Goal: Information Seeking & Learning: Compare options

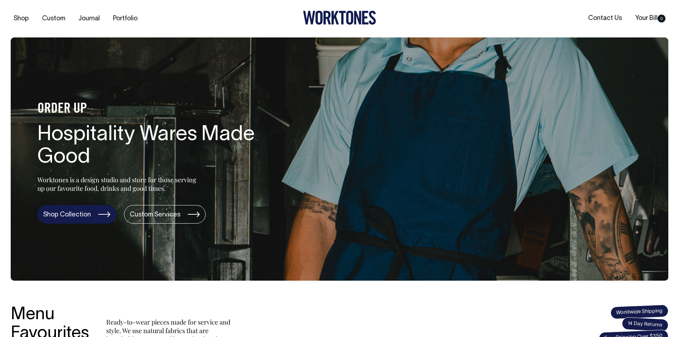
click at [93, 219] on link "Shop Collection" at bounding box center [76, 214] width 79 height 19
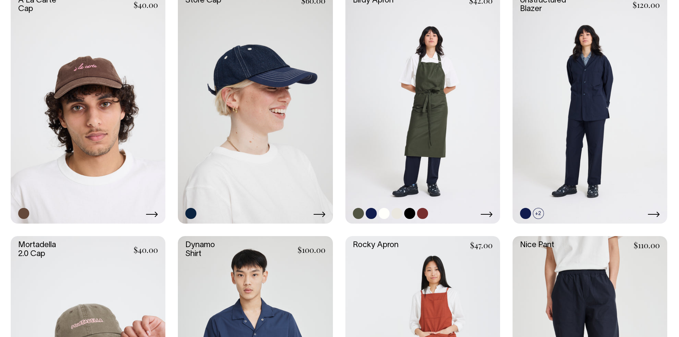
scroll to position [464, 0]
click at [433, 169] on link at bounding box center [423, 108] width 155 height 232
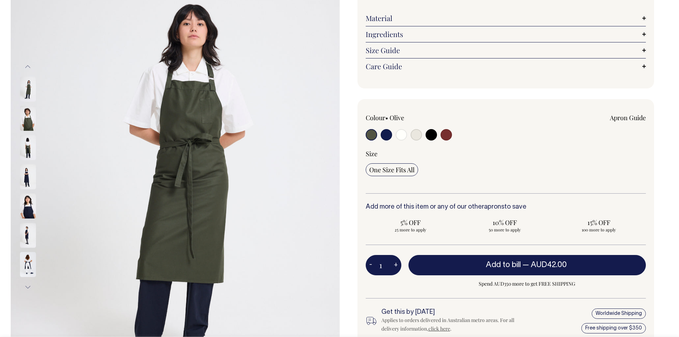
click at [26, 119] on img at bounding box center [28, 118] width 16 height 25
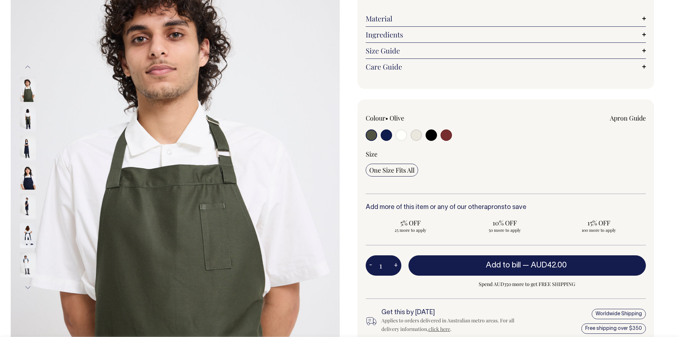
click at [25, 144] on img at bounding box center [28, 148] width 16 height 25
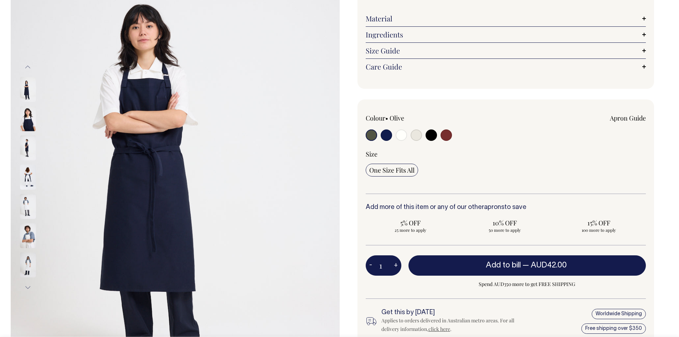
click at [26, 149] on img at bounding box center [28, 148] width 16 height 25
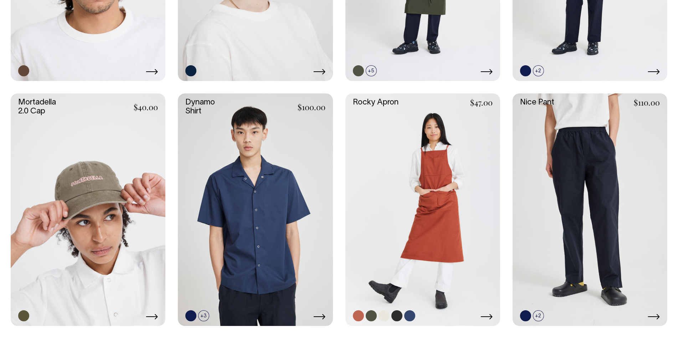
scroll to position [606, 0]
click at [371, 314] on link at bounding box center [371, 316] width 11 height 11
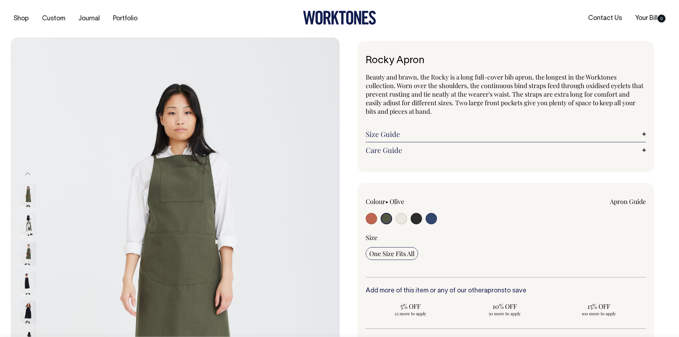
select select "Olive"
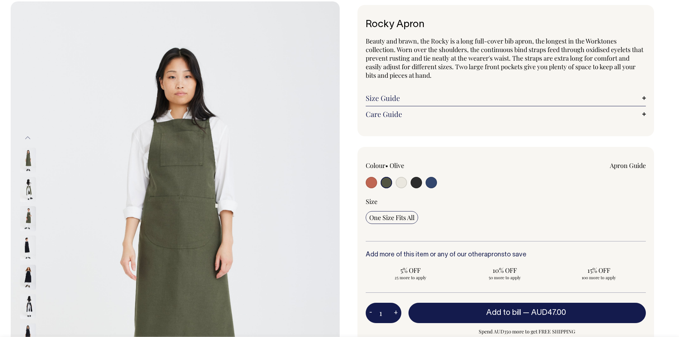
scroll to position [36, 0]
click at [34, 185] on img at bounding box center [28, 189] width 16 height 25
click at [23, 220] on img at bounding box center [28, 219] width 16 height 25
click at [28, 155] on img at bounding box center [28, 160] width 16 height 25
click at [25, 205] on div at bounding box center [38, 218] width 36 height 29
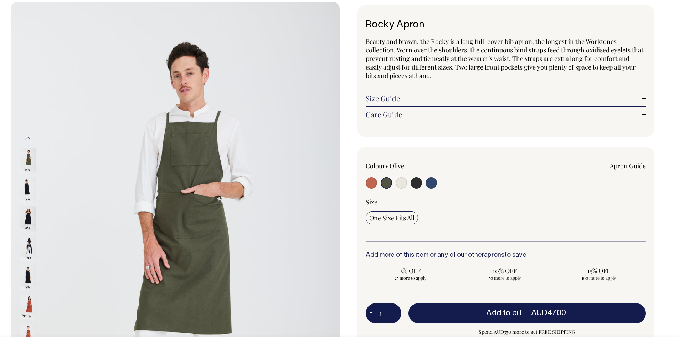
click at [31, 160] on img at bounding box center [28, 160] width 16 height 25
click at [27, 193] on img at bounding box center [28, 190] width 16 height 25
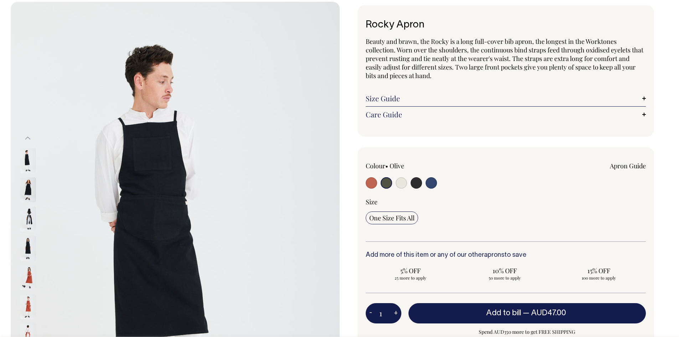
click at [27, 224] on img at bounding box center [28, 219] width 16 height 25
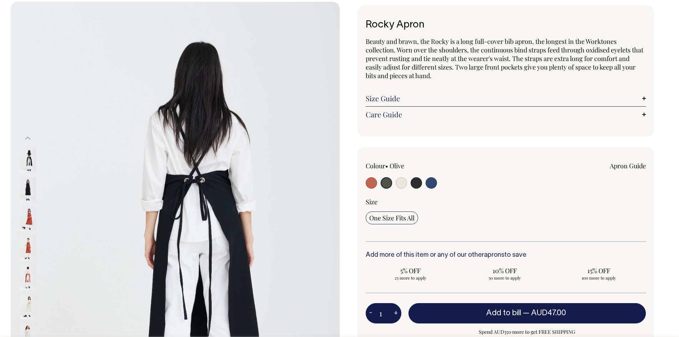
click at [28, 252] on img at bounding box center [28, 248] width 16 height 25
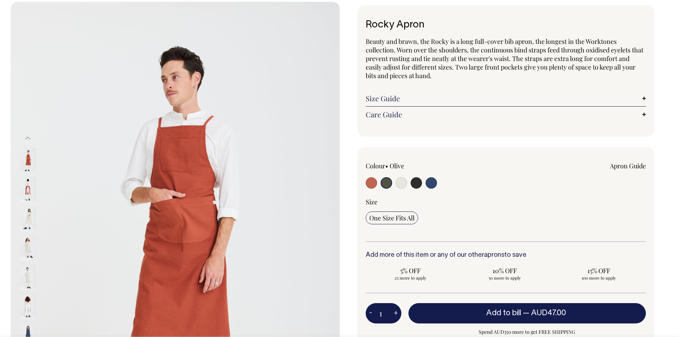
click at [26, 245] on img at bounding box center [28, 248] width 16 height 25
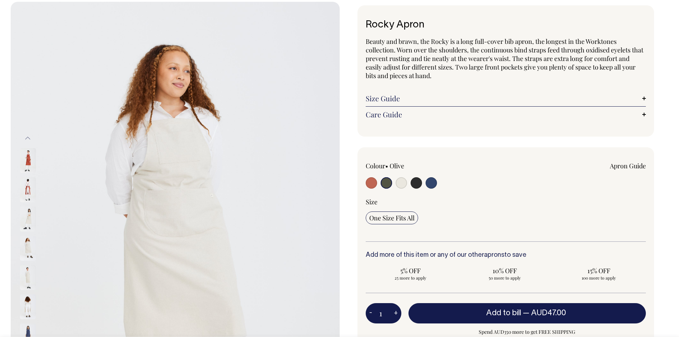
click at [24, 224] on img at bounding box center [28, 219] width 16 height 25
click at [29, 254] on img at bounding box center [28, 248] width 16 height 25
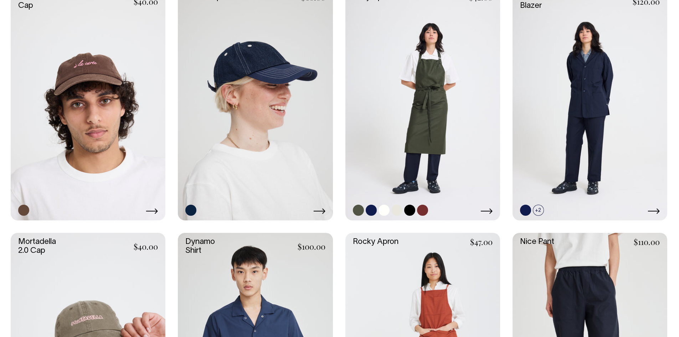
click at [438, 124] on link at bounding box center [423, 104] width 155 height 232
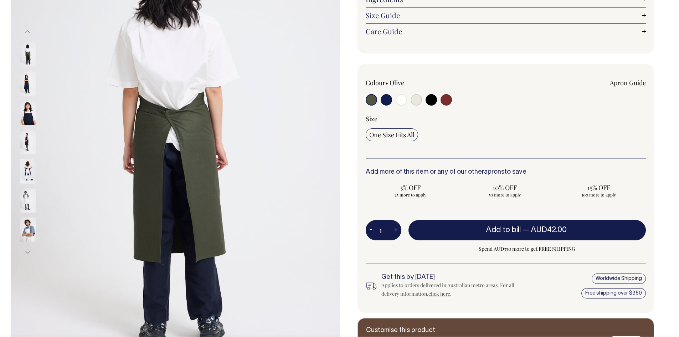
scroll to position [143, 0]
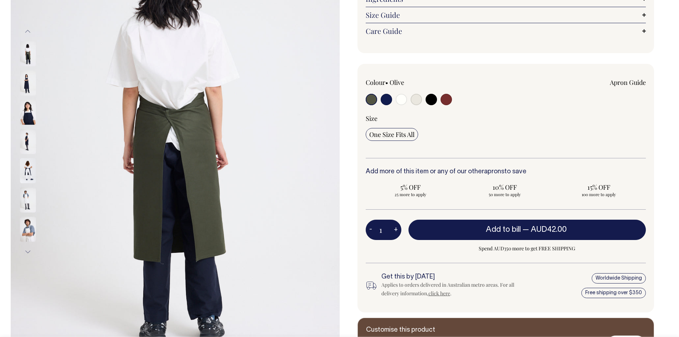
click at [27, 79] on img at bounding box center [28, 83] width 16 height 25
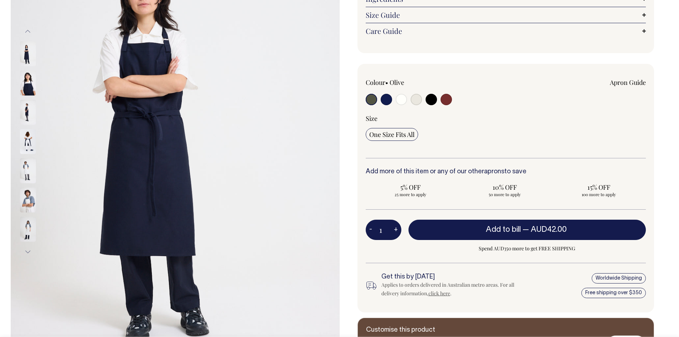
click at [26, 109] on img at bounding box center [28, 112] width 16 height 25
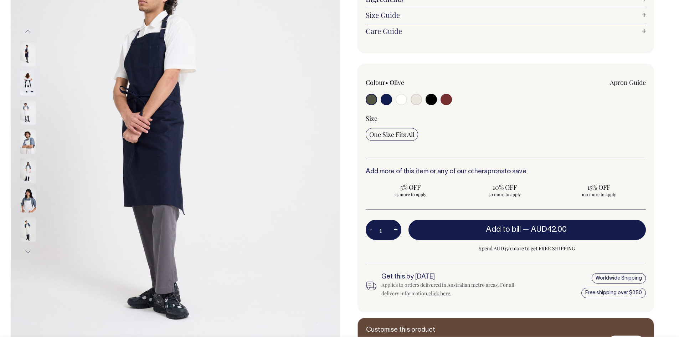
click at [29, 169] on img at bounding box center [28, 170] width 16 height 25
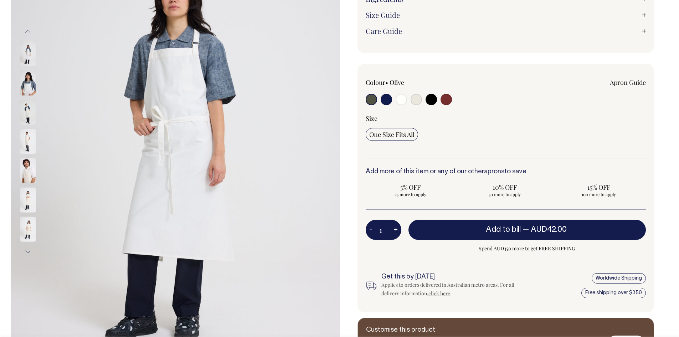
click at [24, 166] on img at bounding box center [28, 170] width 16 height 25
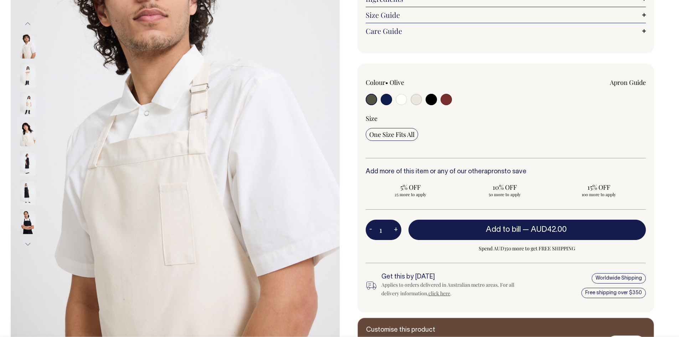
click at [24, 164] on img at bounding box center [28, 163] width 16 height 25
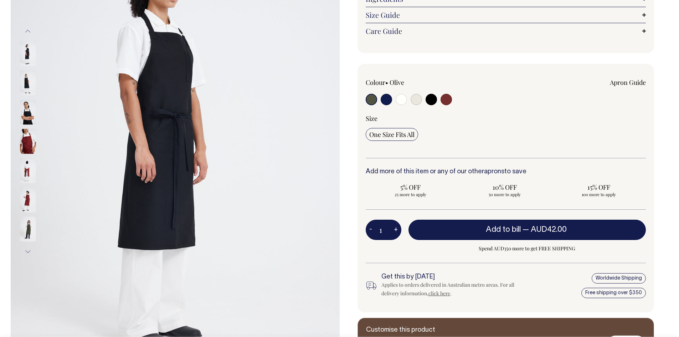
click at [26, 170] on img at bounding box center [28, 170] width 16 height 25
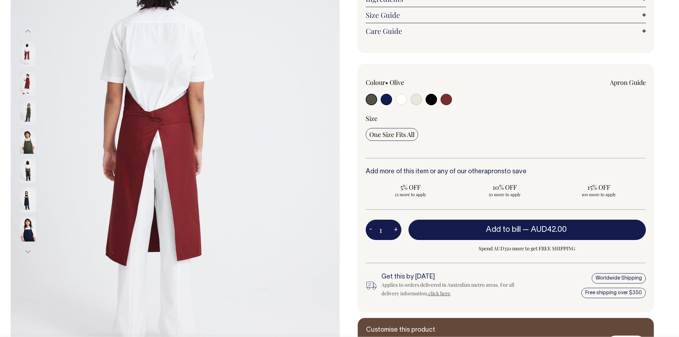
click at [27, 142] on img at bounding box center [28, 141] width 16 height 25
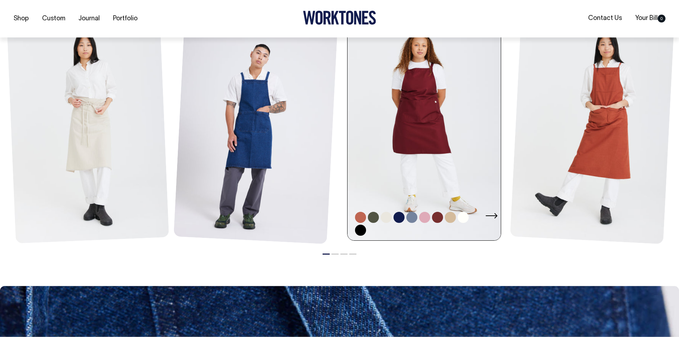
scroll to position [892, 0]
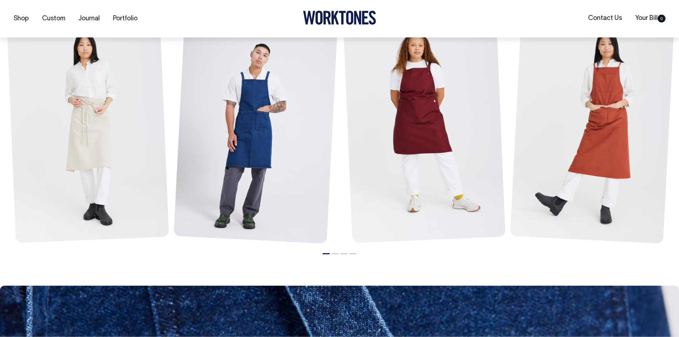
click at [334, 253] on button "2" at bounding box center [335, 253] width 7 height 1
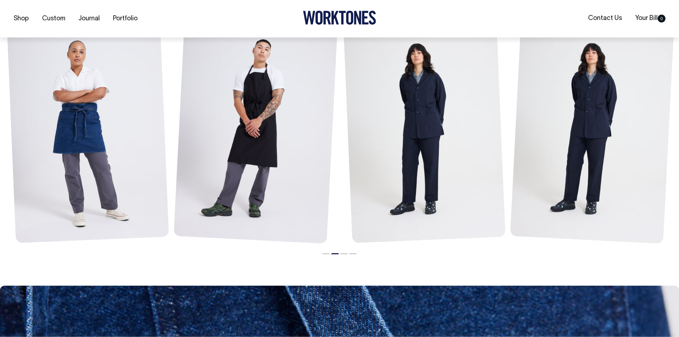
click at [347, 252] on li "3" at bounding box center [344, 251] width 7 height 9
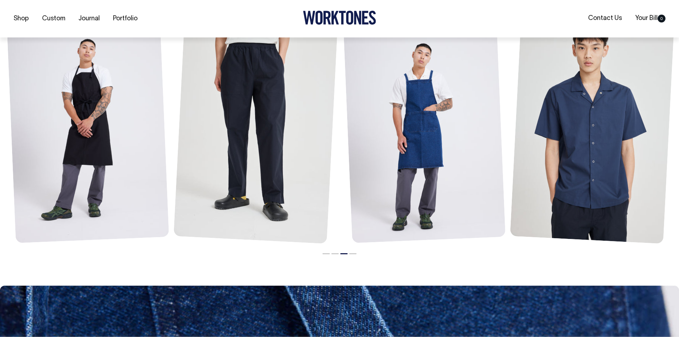
click at [353, 252] on li "4" at bounding box center [352, 251] width 7 height 9
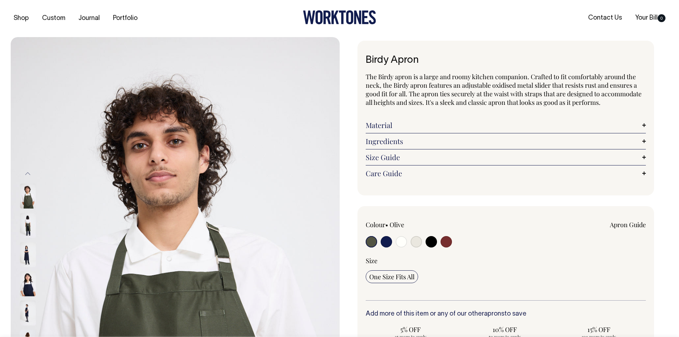
scroll to position [0, 0]
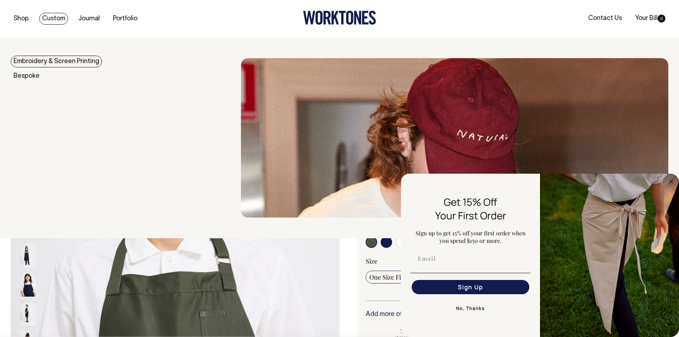
click at [58, 16] on link "Custom" at bounding box center [53, 19] width 29 height 12
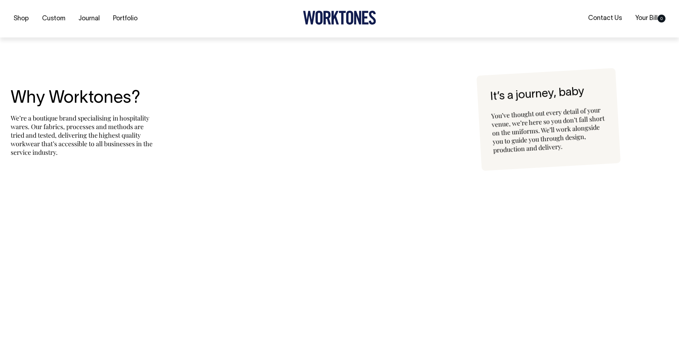
scroll to position [1605, 0]
